Goal: Information Seeking & Learning: Learn about a topic

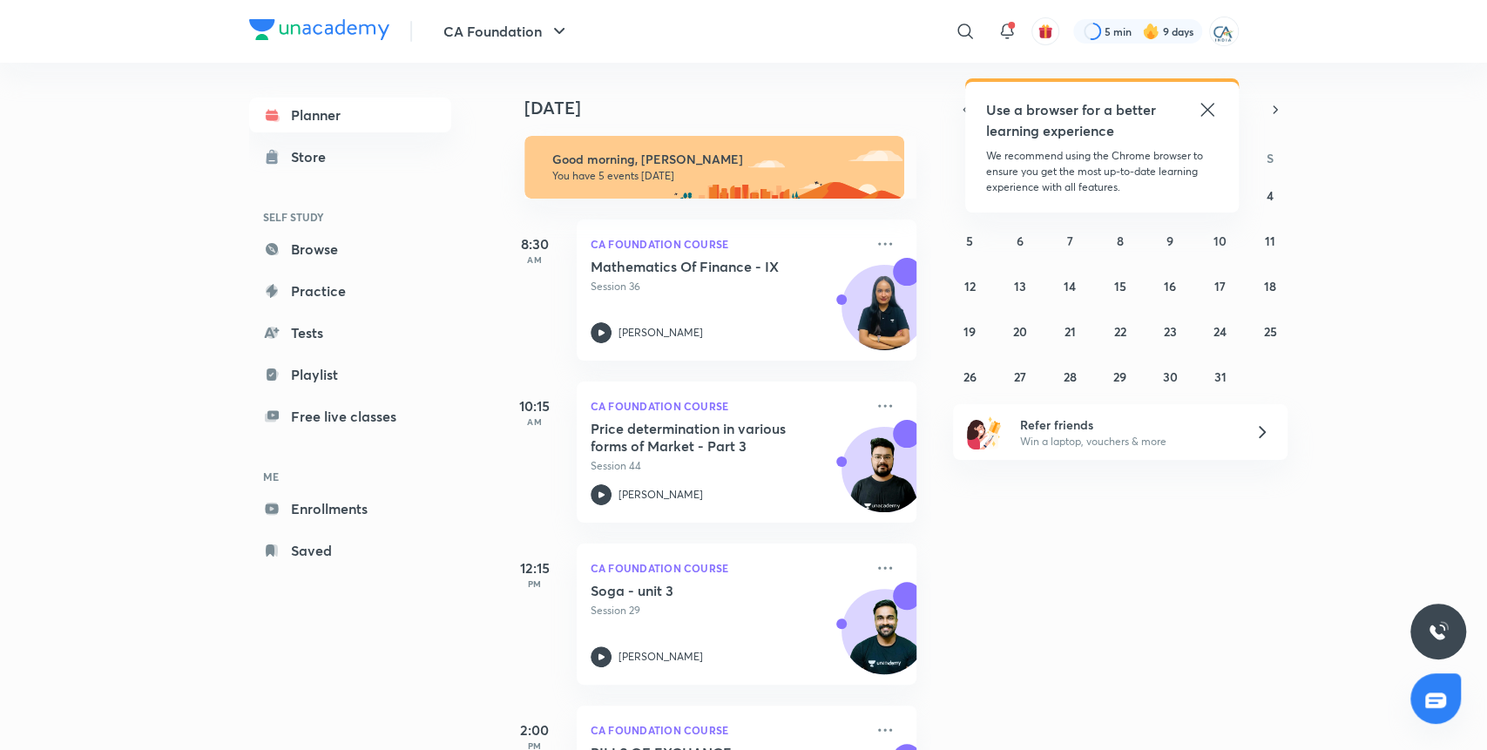
click at [1205, 105] on icon at bounding box center [1207, 109] width 21 height 21
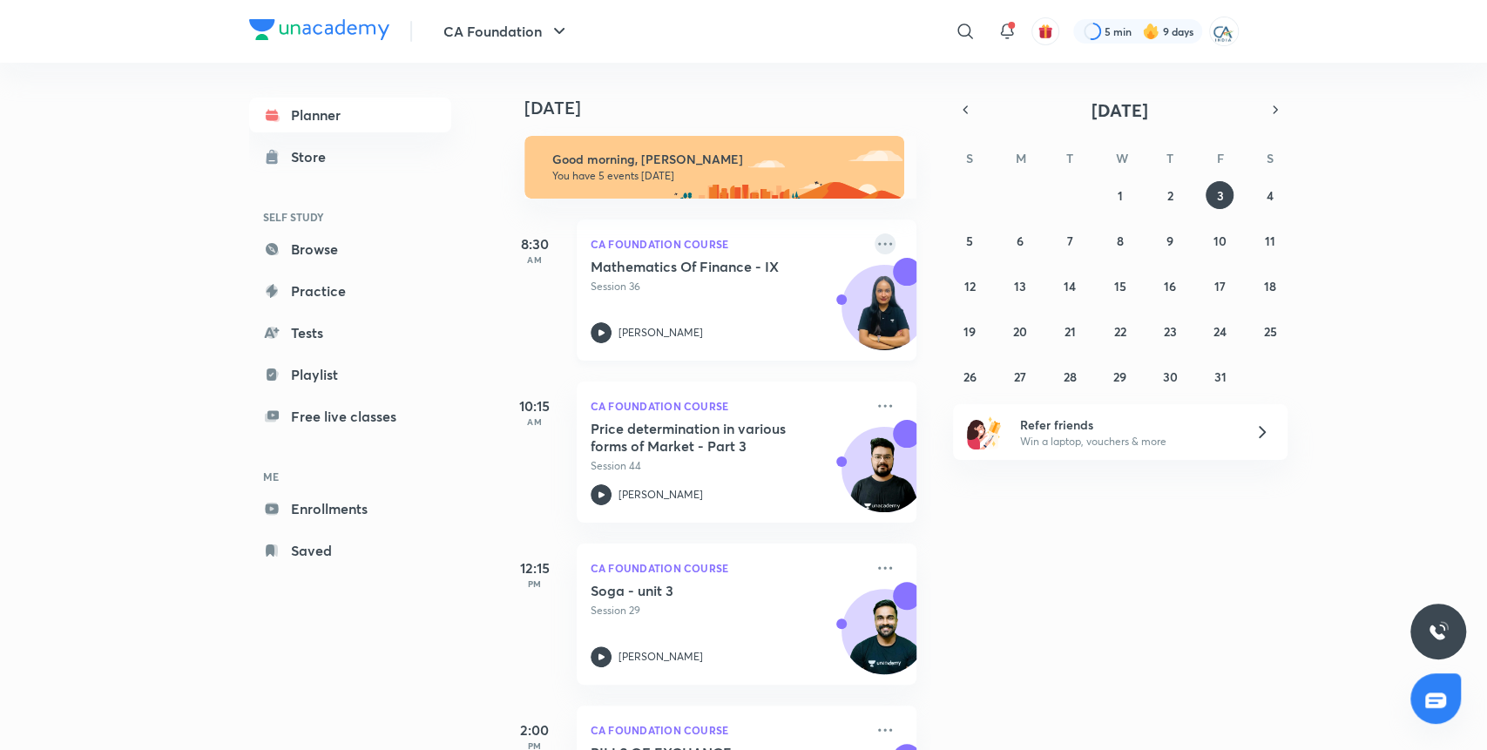
click at [875, 238] on icon at bounding box center [885, 244] width 21 height 21
click at [973, 329] on p "Go to course page" at bounding box center [1001, 322] width 120 height 18
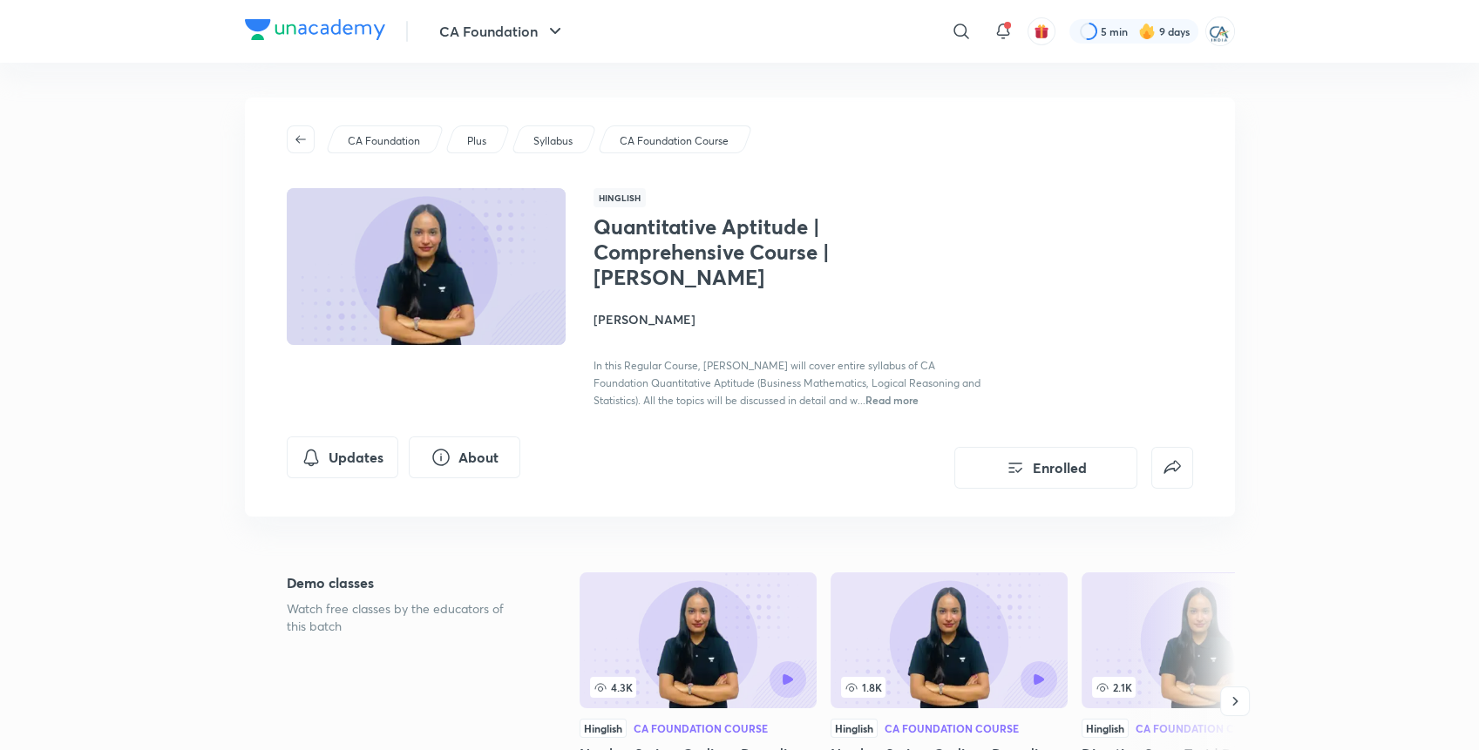
click at [826, 389] on span "In this Regular Course, [PERSON_NAME] will cover entire syllabus of CA Foundati…" at bounding box center [786, 383] width 387 height 48
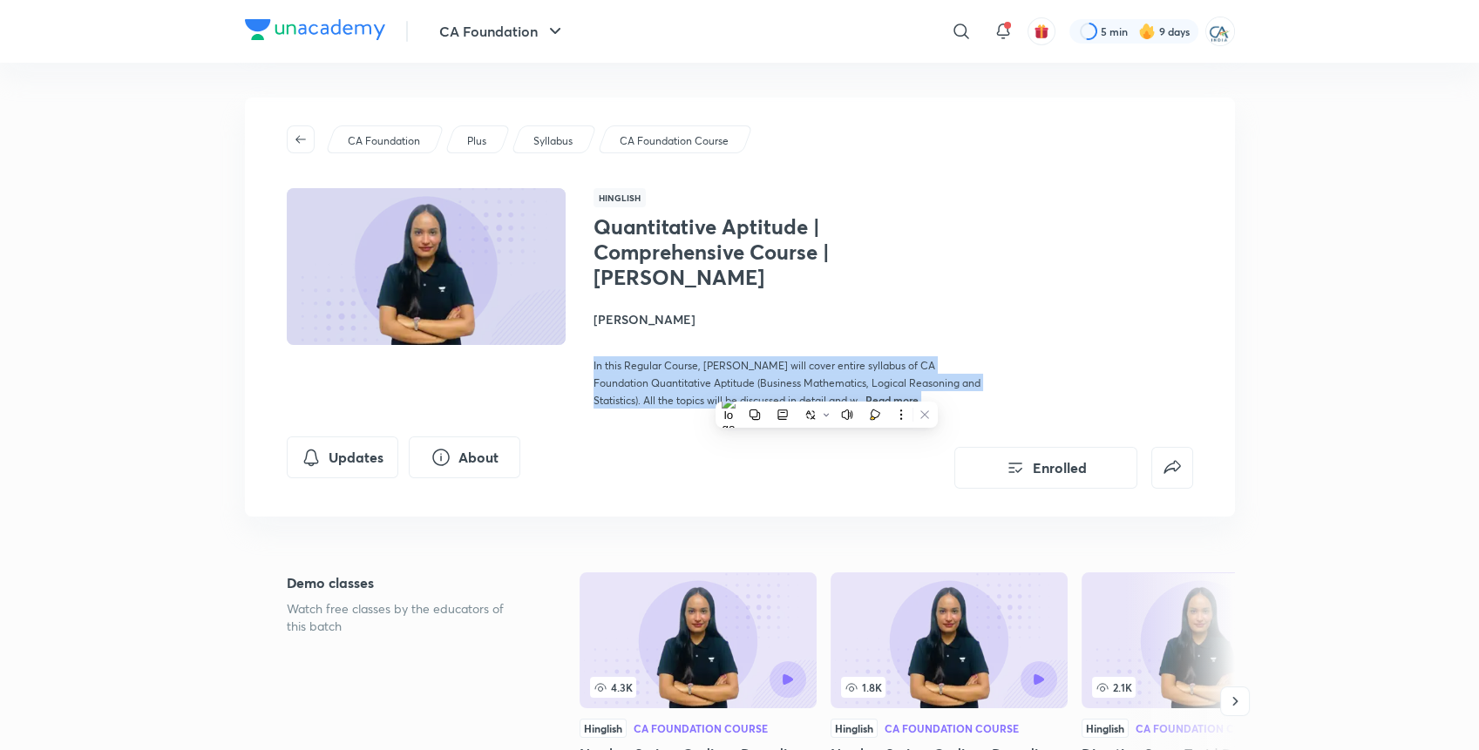
click at [826, 389] on span "In this Regular Course, [PERSON_NAME] will cover entire syllabus of CA Foundati…" at bounding box center [786, 383] width 387 height 48
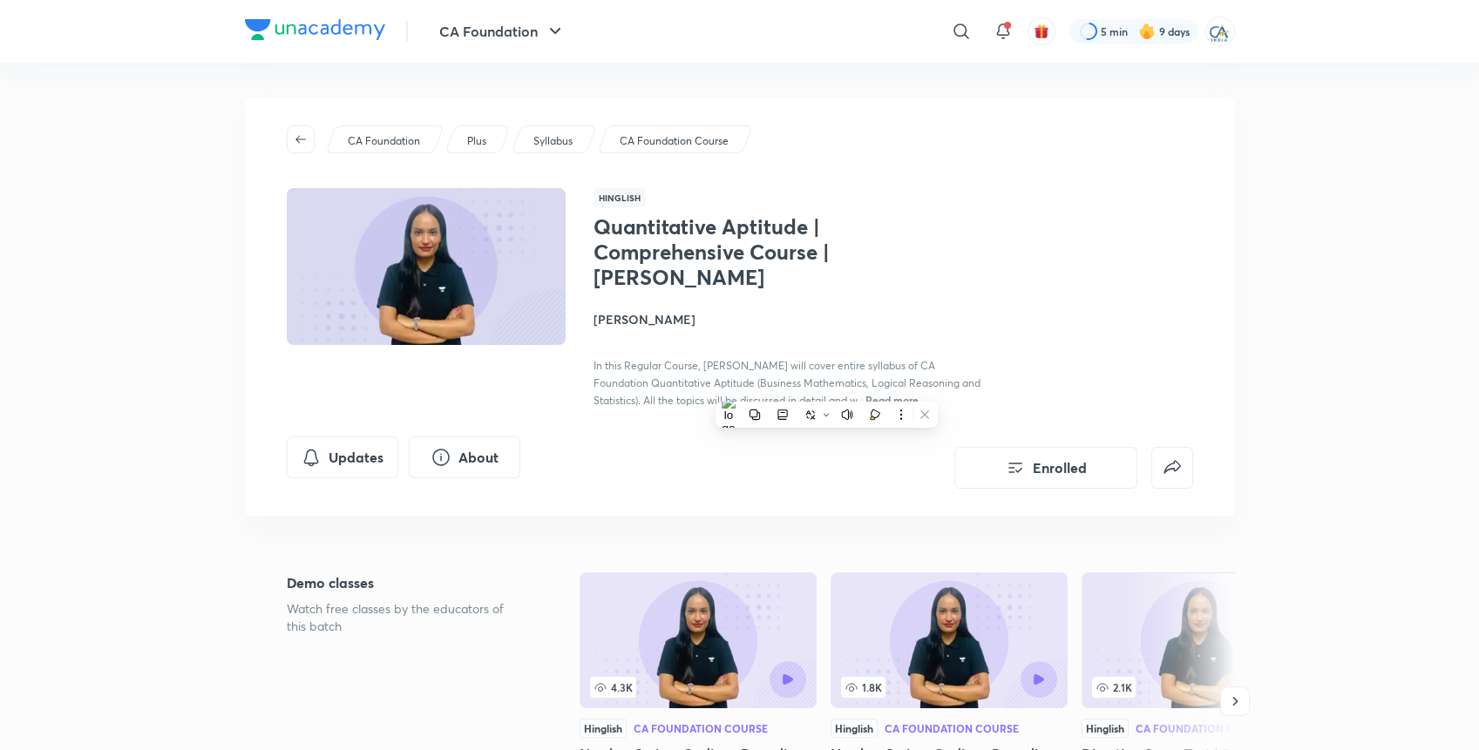
click at [827, 389] on span "In this Regular Course, [PERSON_NAME] will cover entire syllabus of CA Foundati…" at bounding box center [786, 383] width 387 height 48
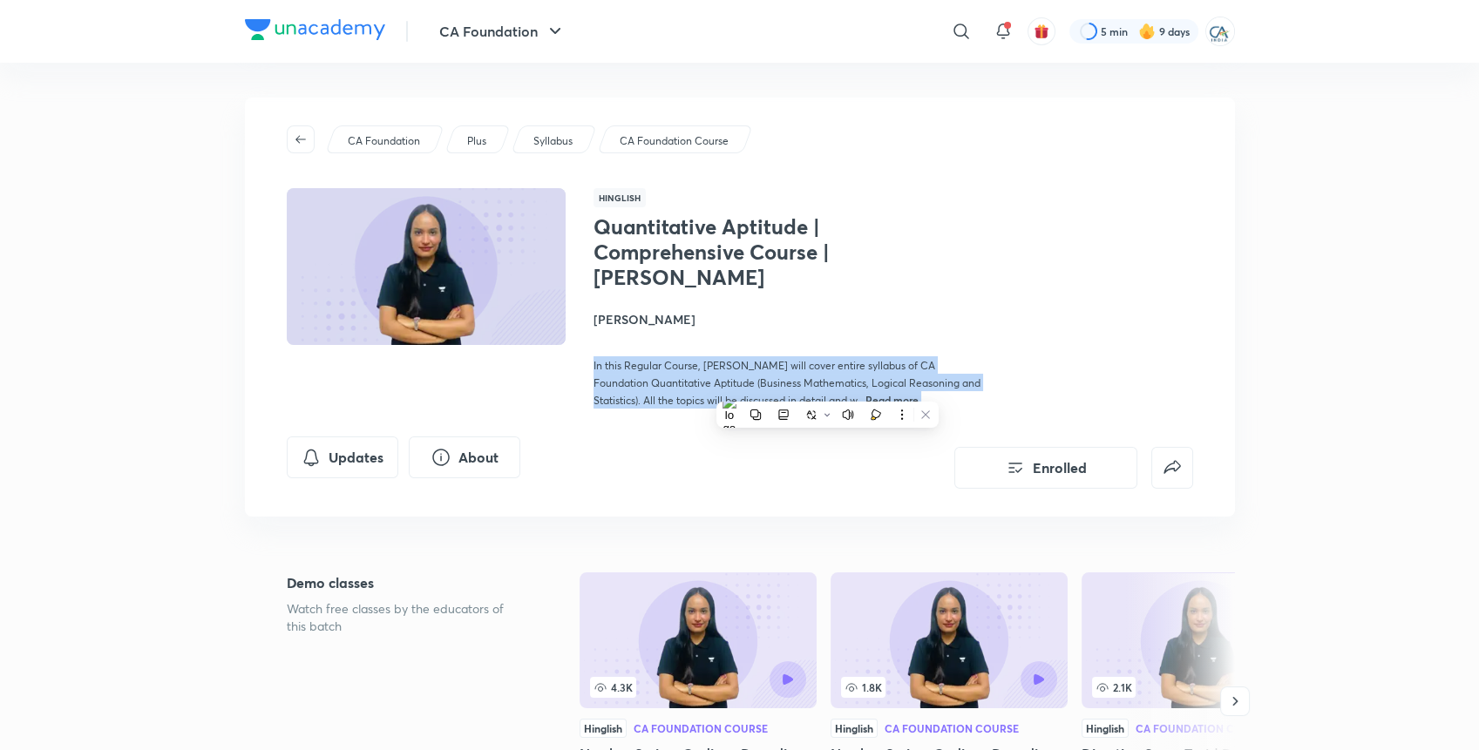
click at [827, 389] on span "In this Regular Course, [PERSON_NAME] will cover entire syllabus of CA Foundati…" at bounding box center [786, 383] width 387 height 48
click at [825, 389] on span "In this Regular Course, [PERSON_NAME] will cover entire syllabus of CA Foundati…" at bounding box center [786, 383] width 387 height 48
